Goal: Information Seeking & Learning: Learn about a topic

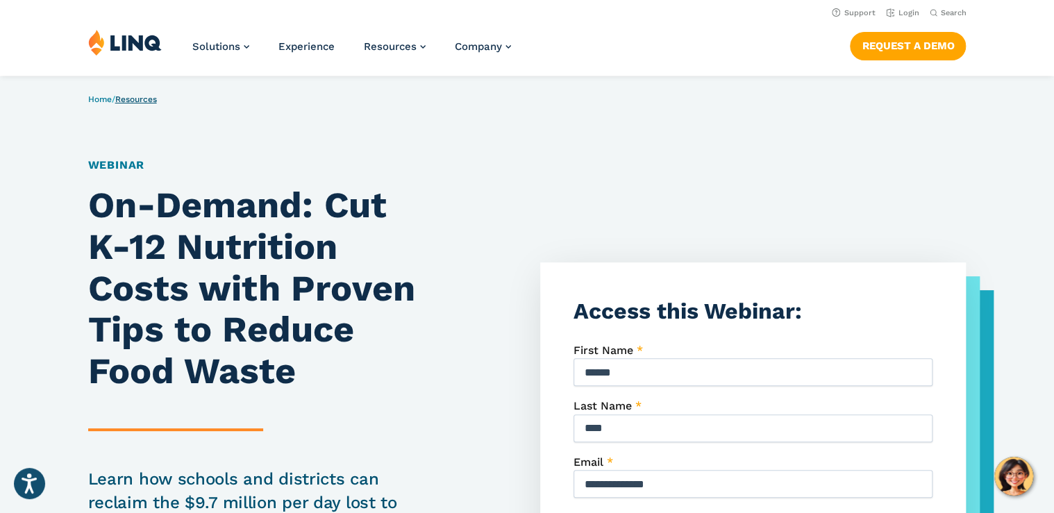
click at [139, 100] on link "Resources" at bounding box center [136, 99] width 42 height 10
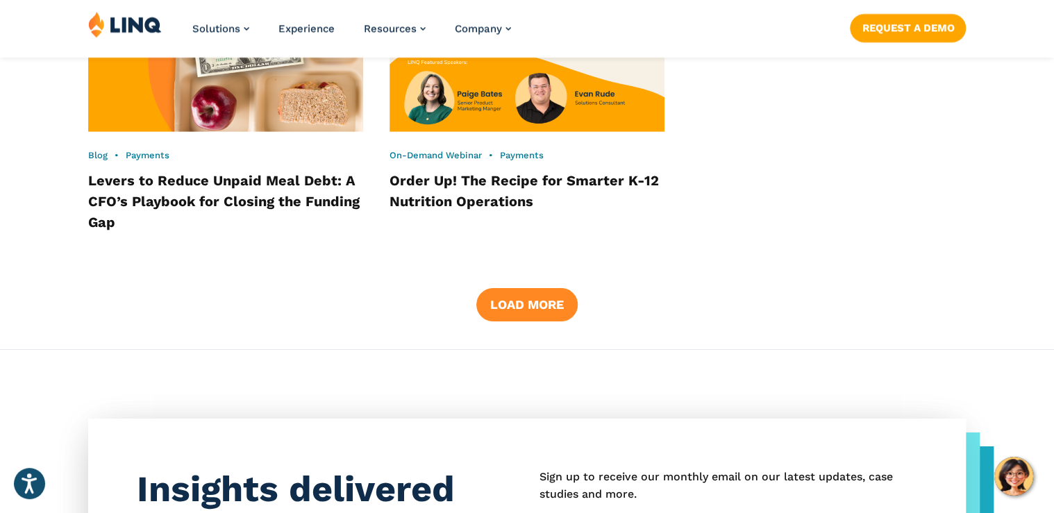
click at [552, 288] on button "Load More" at bounding box center [526, 304] width 101 height 33
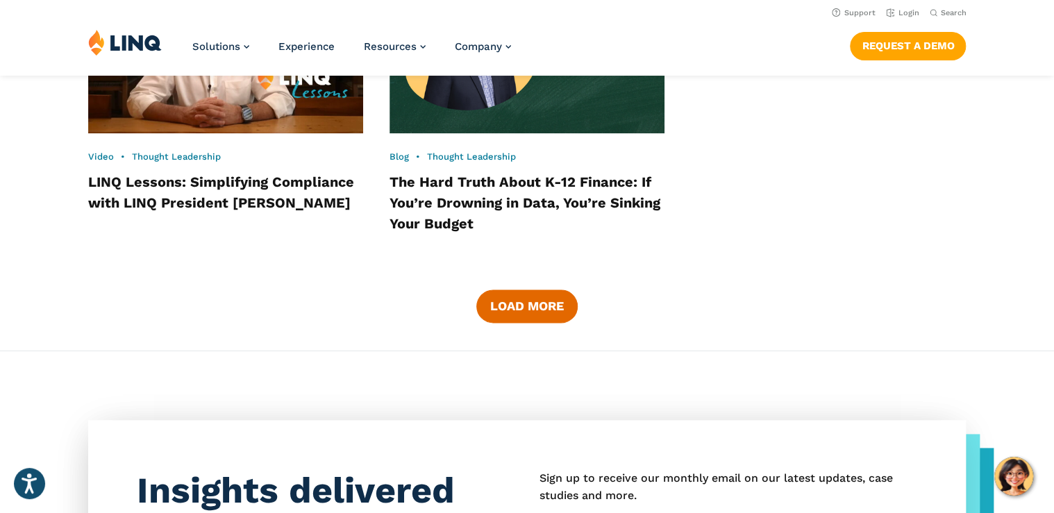
scroll to position [3329, 0]
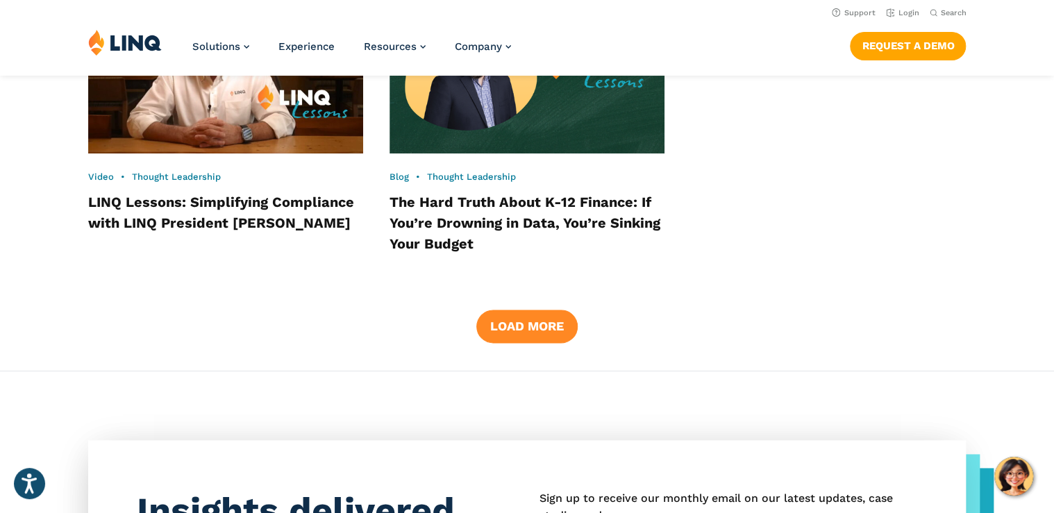
click at [544, 310] on button "Load More" at bounding box center [526, 326] width 101 height 33
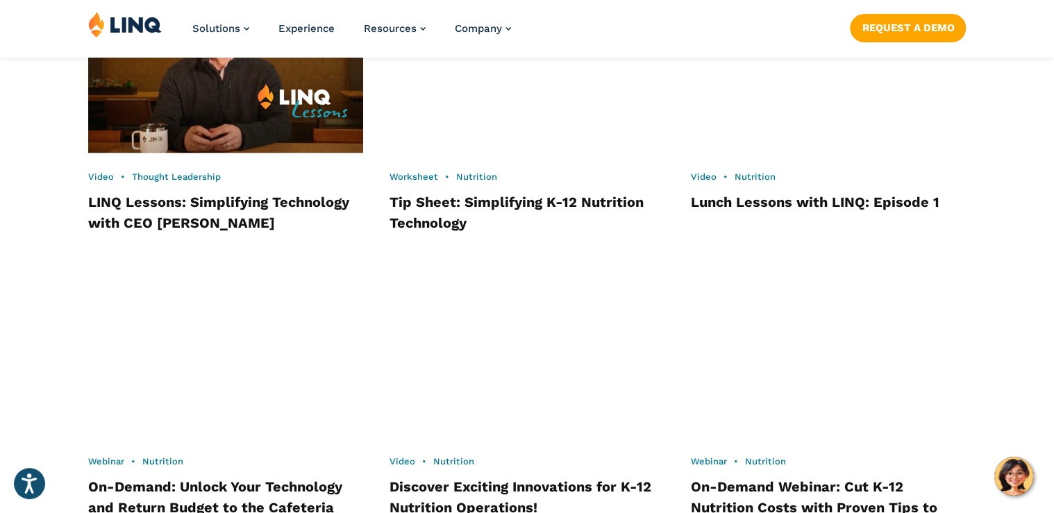
scroll to position [4107, 0]
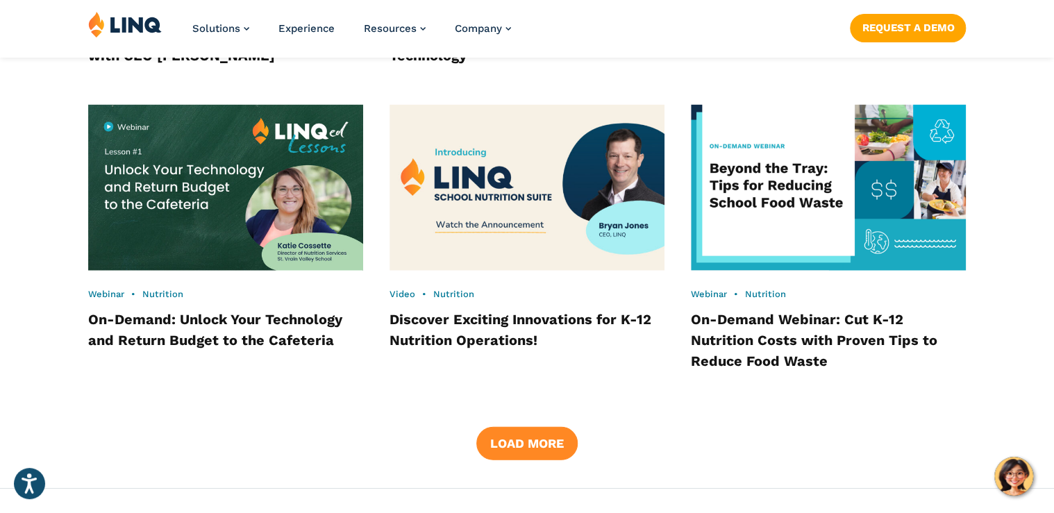
click at [538, 427] on button "Load More" at bounding box center [526, 443] width 101 height 33
